Goal: Information Seeking & Learning: Check status

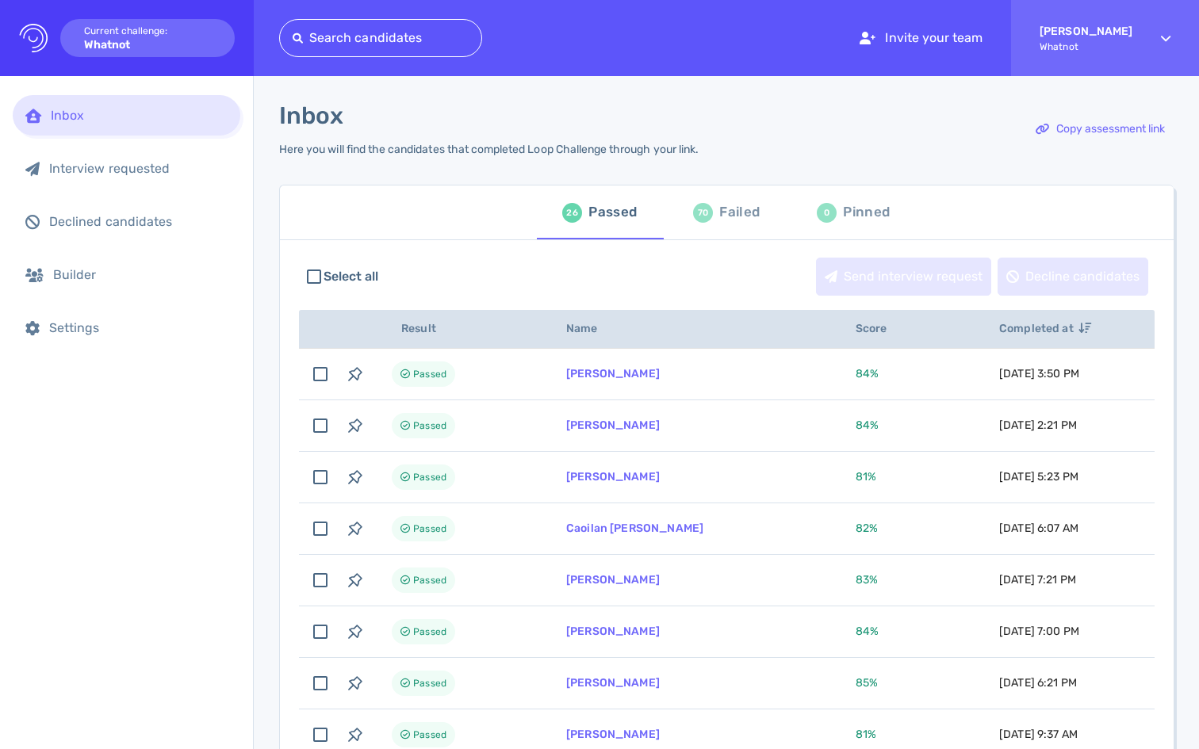
click at [707, 224] on div "70 Failed" at bounding box center [726, 212] width 67 height 44
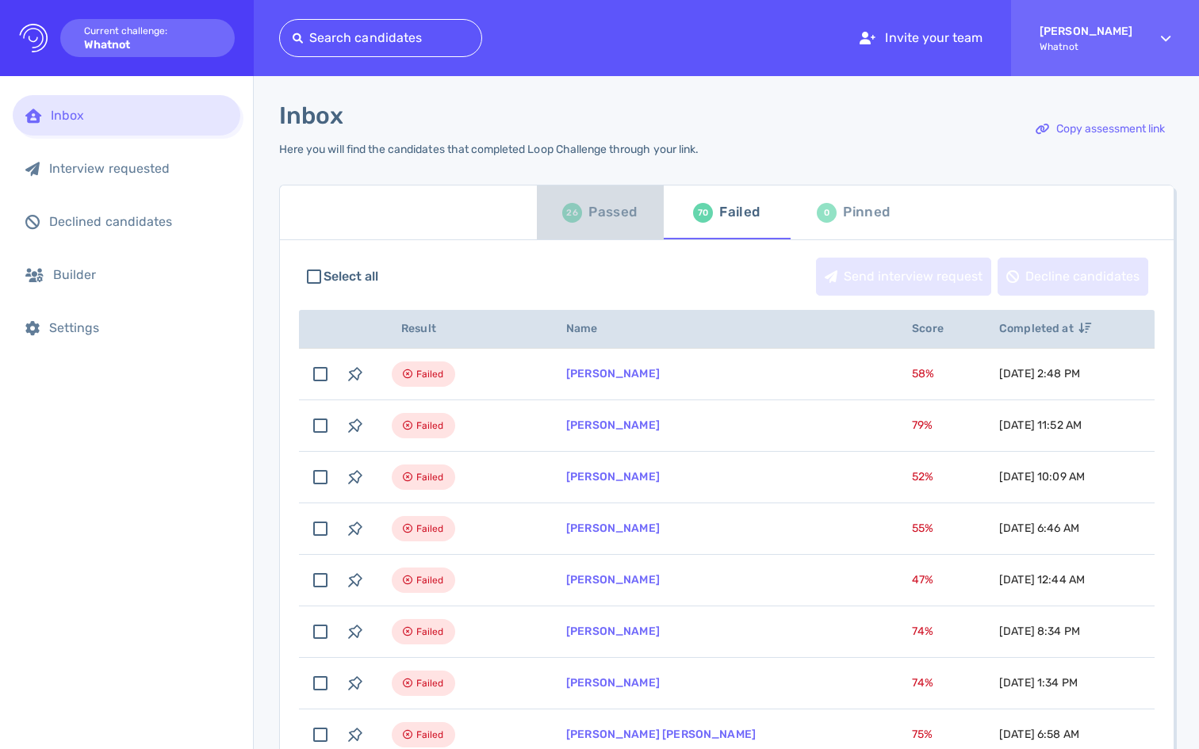
click at [596, 212] on div "Passed" at bounding box center [612, 213] width 48 height 24
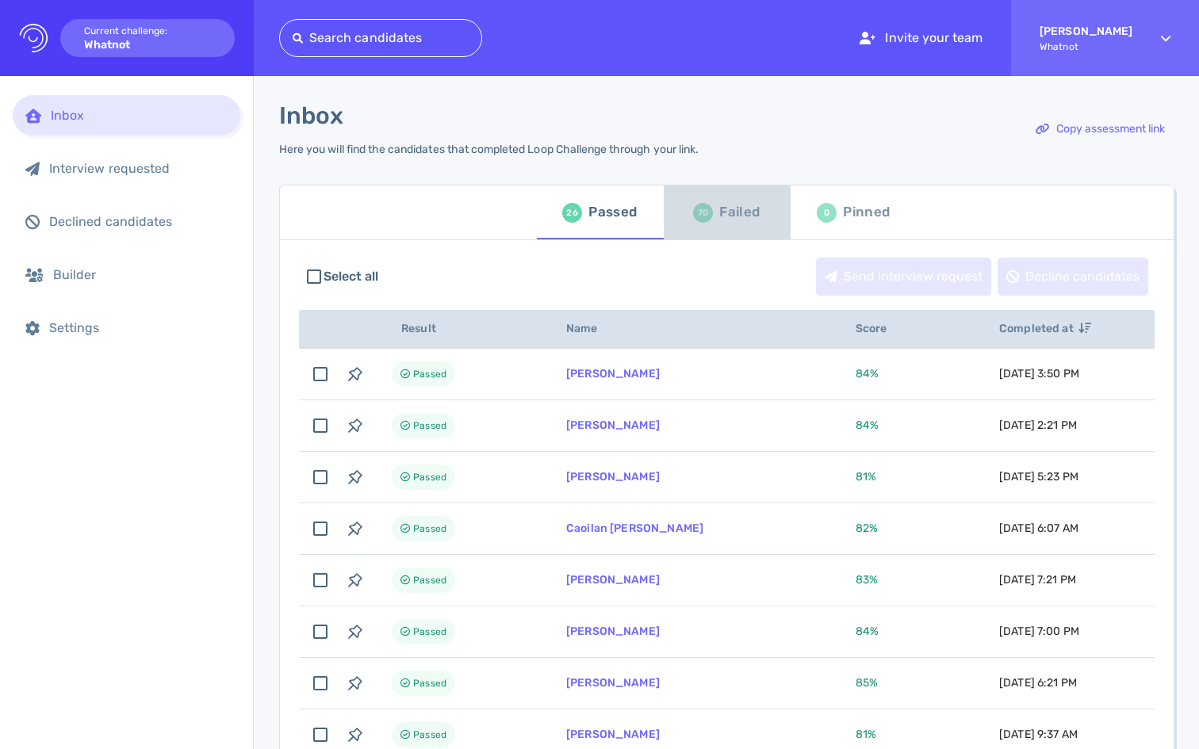
click at [715, 210] on div "70 Failed" at bounding box center [726, 212] width 67 height 44
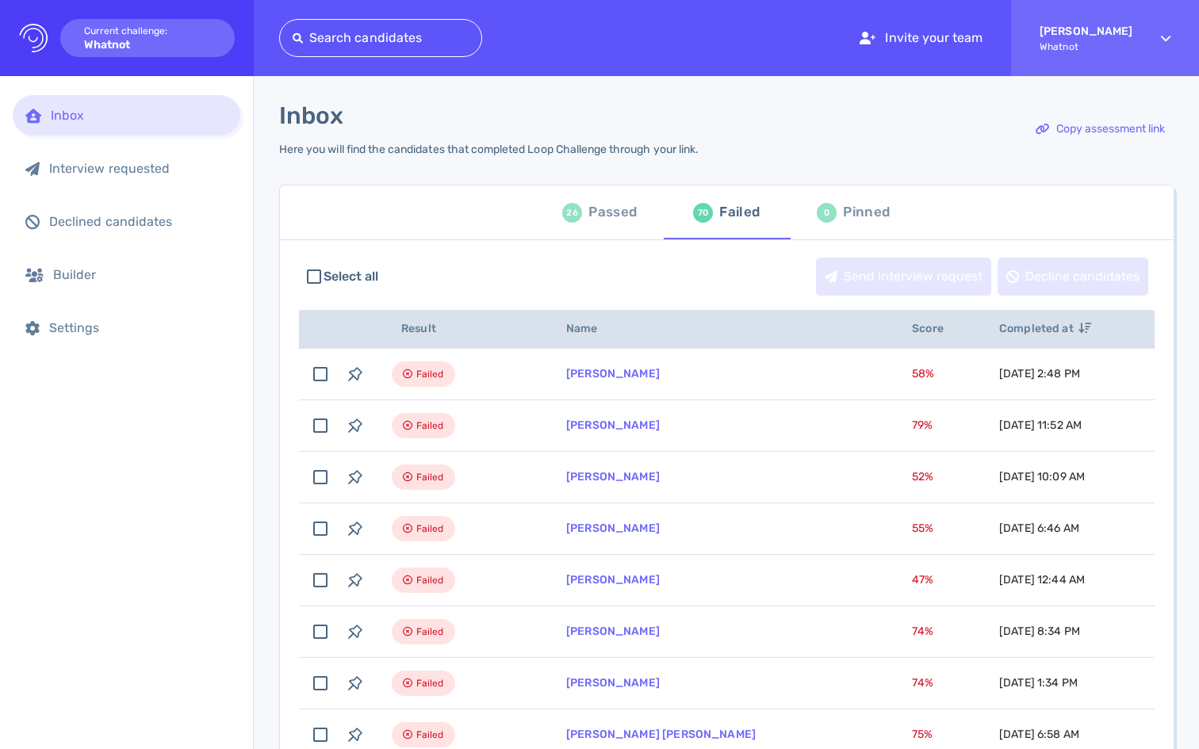
click at [581, 217] on div "26 Passed" at bounding box center [599, 212] width 75 height 44
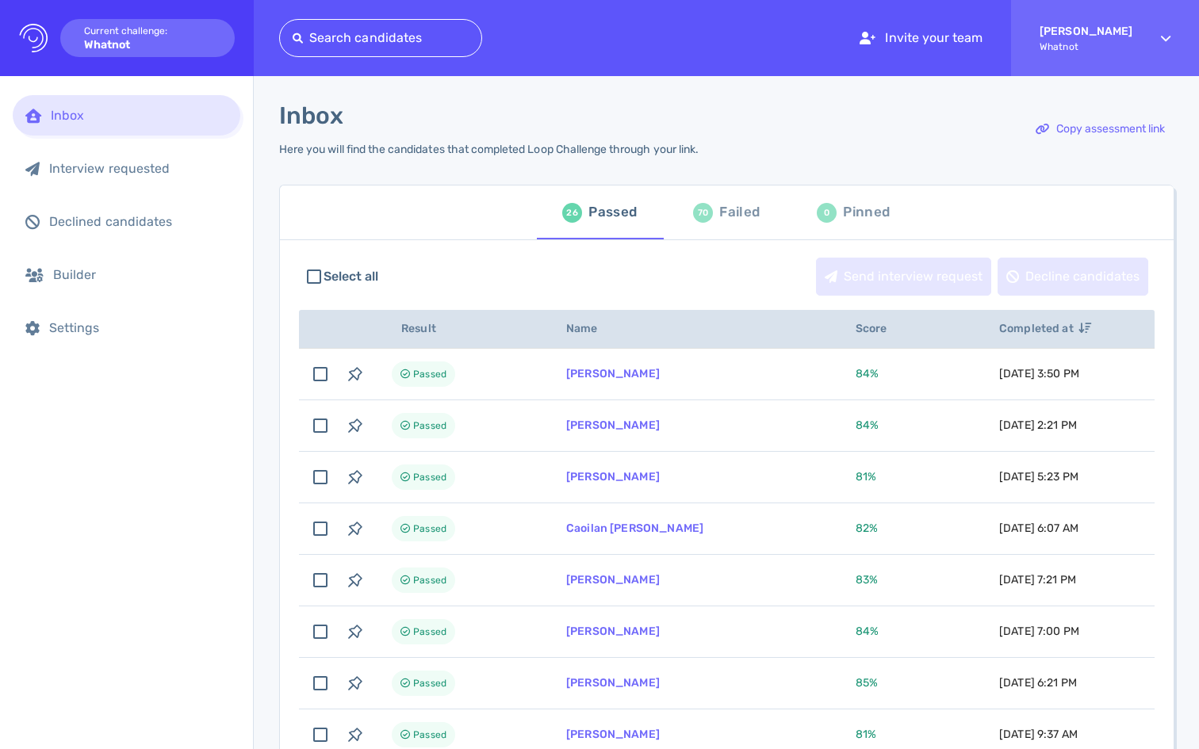
click at [719, 217] on div "Failed" at bounding box center [739, 213] width 40 height 24
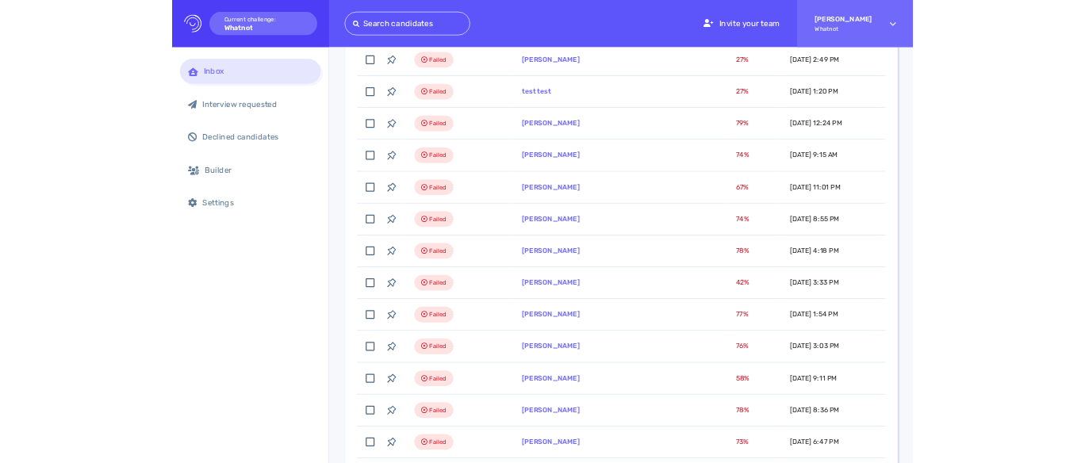
scroll to position [1896, 0]
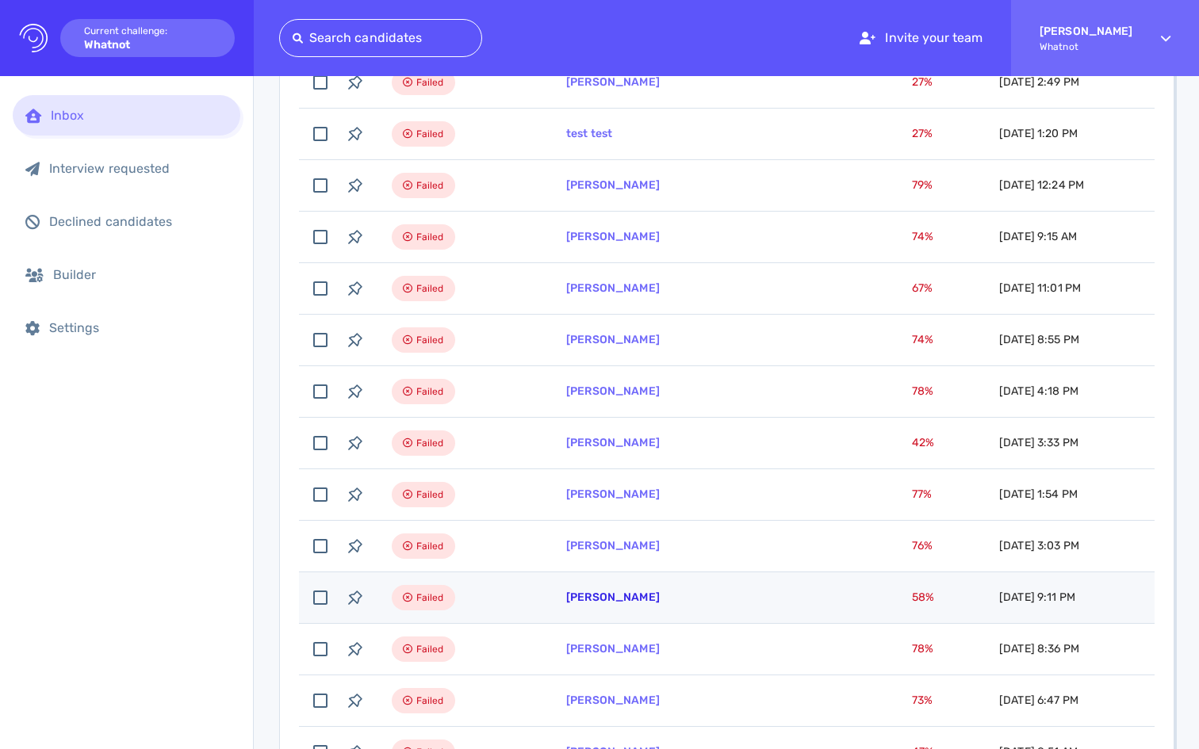
click at [608, 591] on link "[PERSON_NAME]" at bounding box center [613, 597] width 94 height 13
